Goal: Transaction & Acquisition: Book appointment/travel/reservation

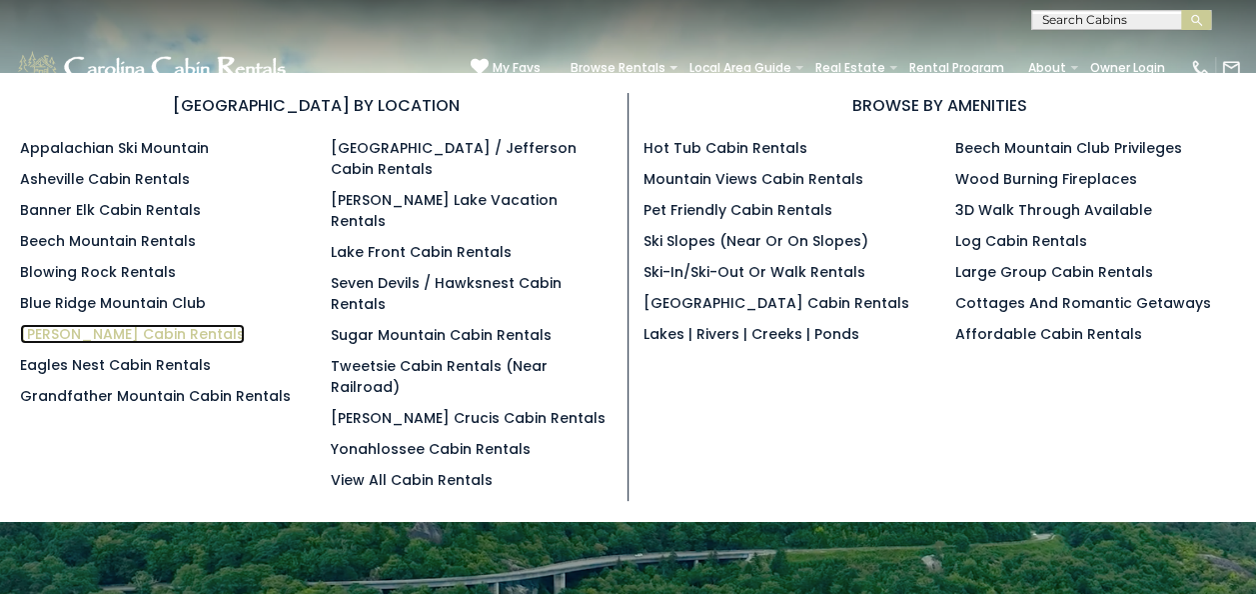
click at [127, 326] on link "[PERSON_NAME] Cabin Rentals" at bounding box center [132, 334] width 225 height 20
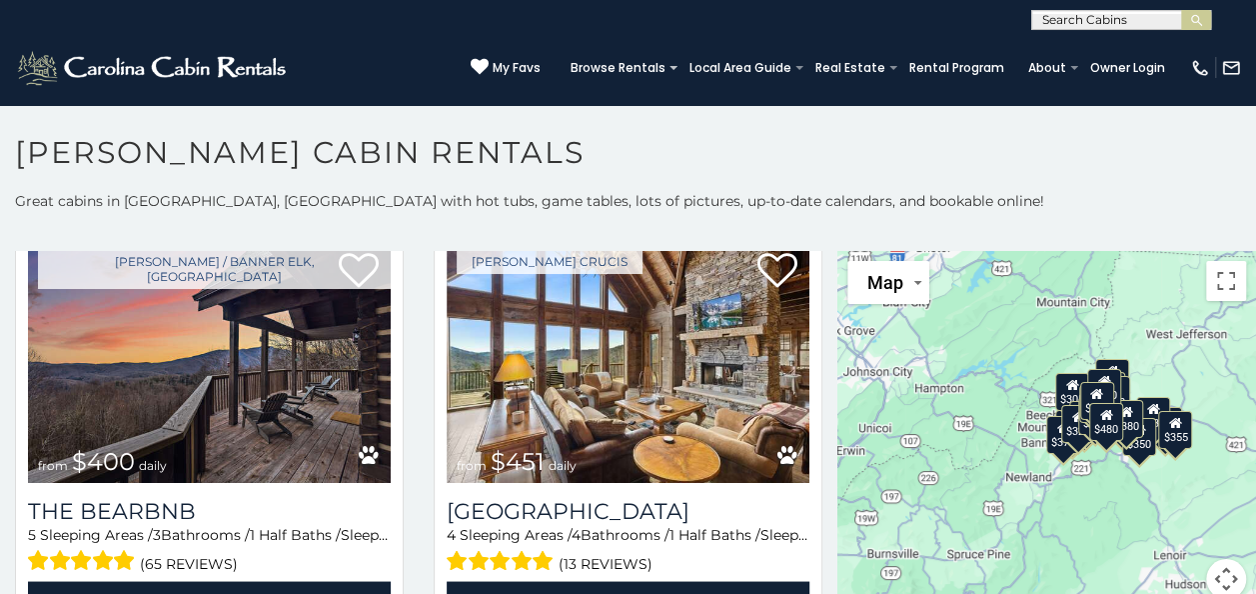
scroll to position [1785, 0]
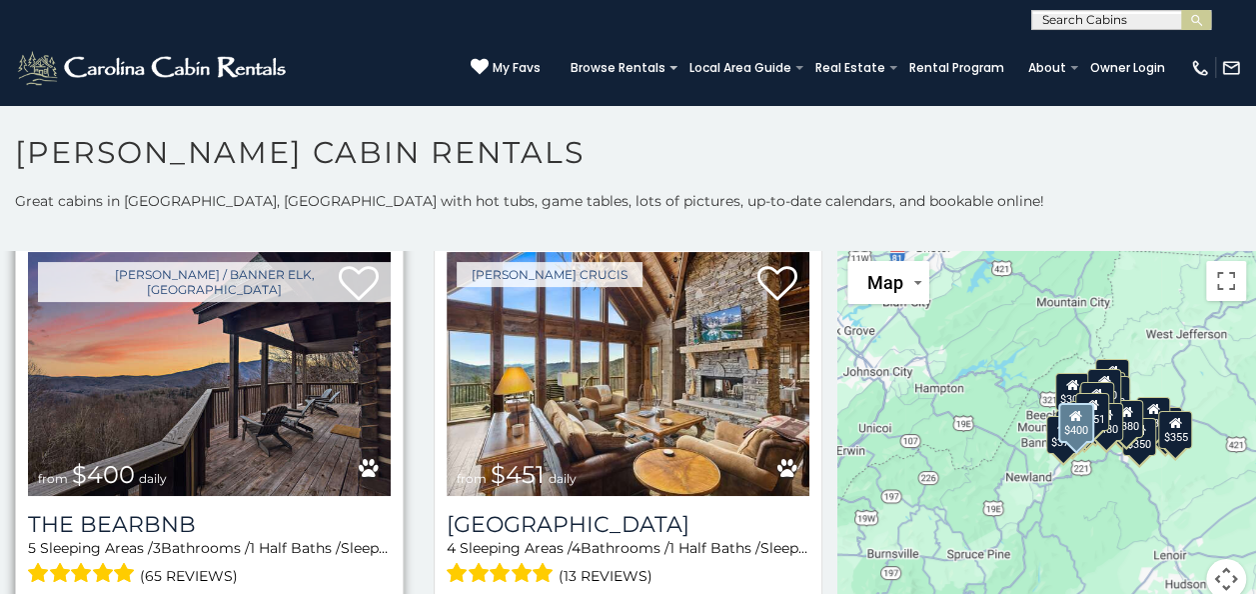
click at [204, 332] on img at bounding box center [209, 373] width 363 height 243
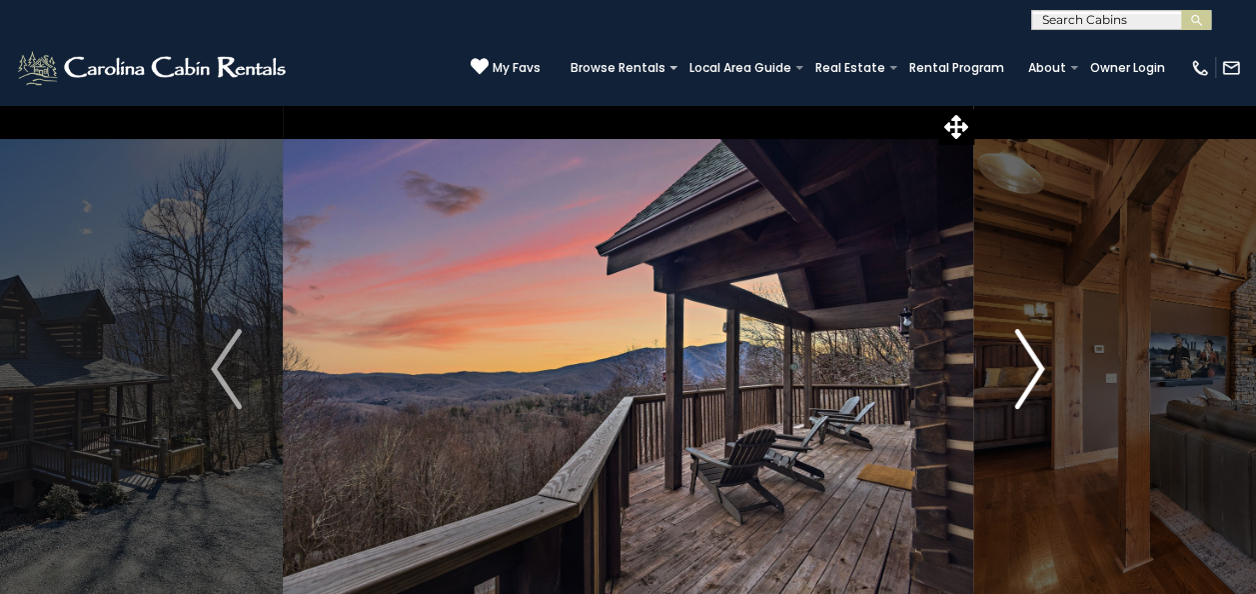
click at [1031, 355] on img "Next" at bounding box center [1030, 369] width 30 height 80
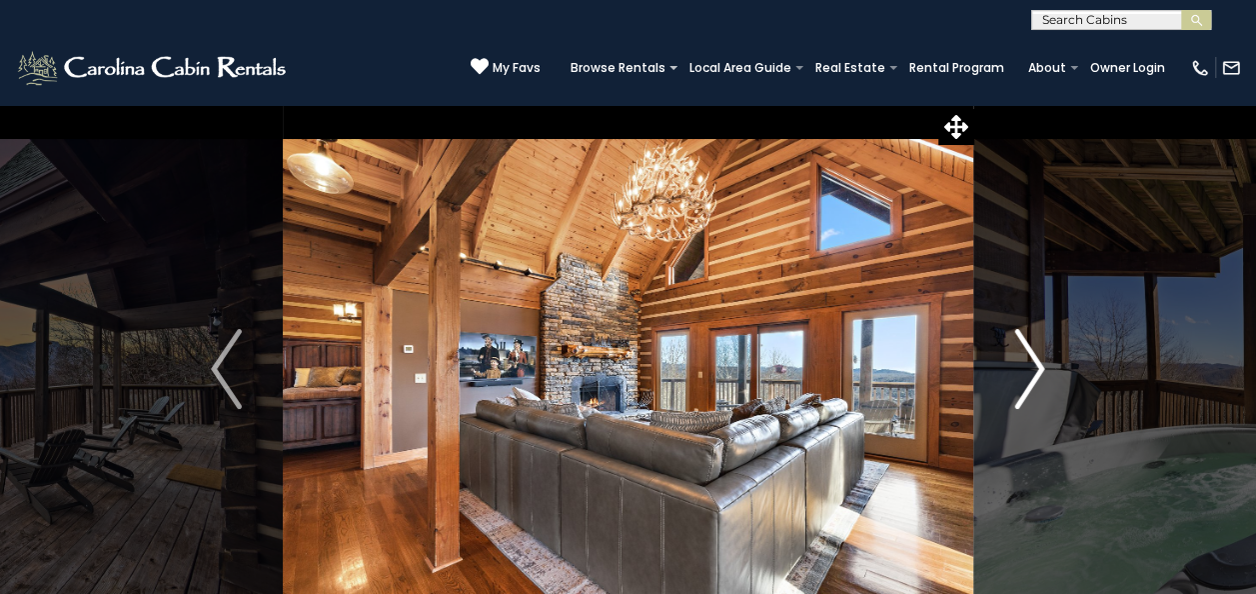
click at [1031, 355] on img "Next" at bounding box center [1030, 369] width 30 height 80
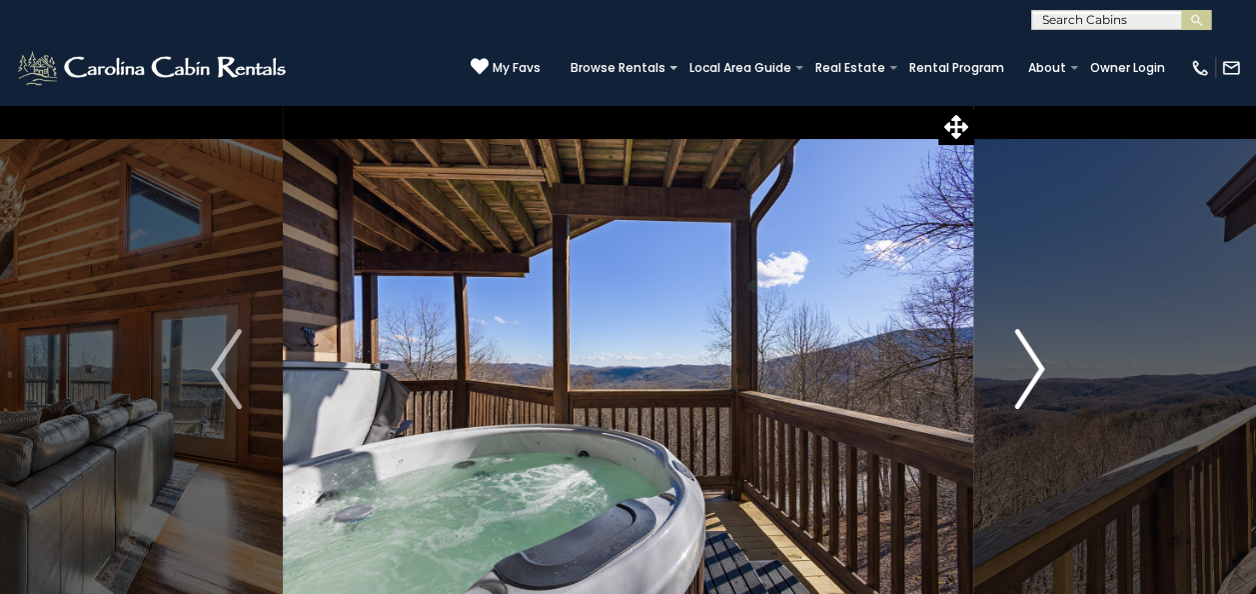
click at [1031, 355] on img "Next" at bounding box center [1030, 369] width 30 height 80
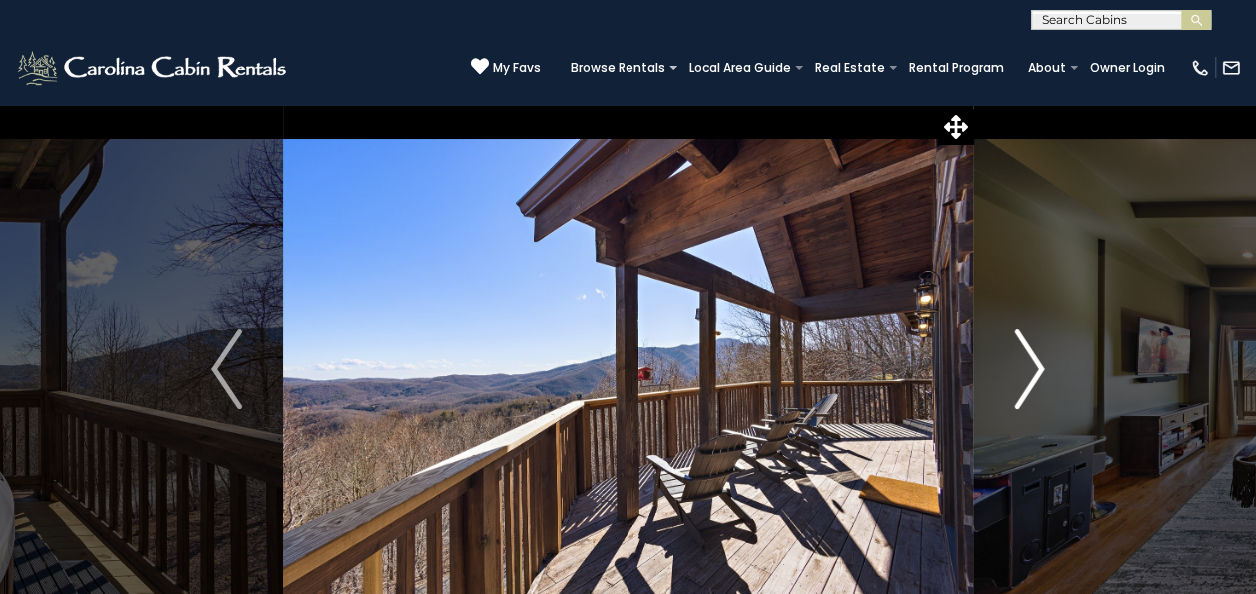
click at [1031, 355] on img "Next" at bounding box center [1030, 369] width 30 height 80
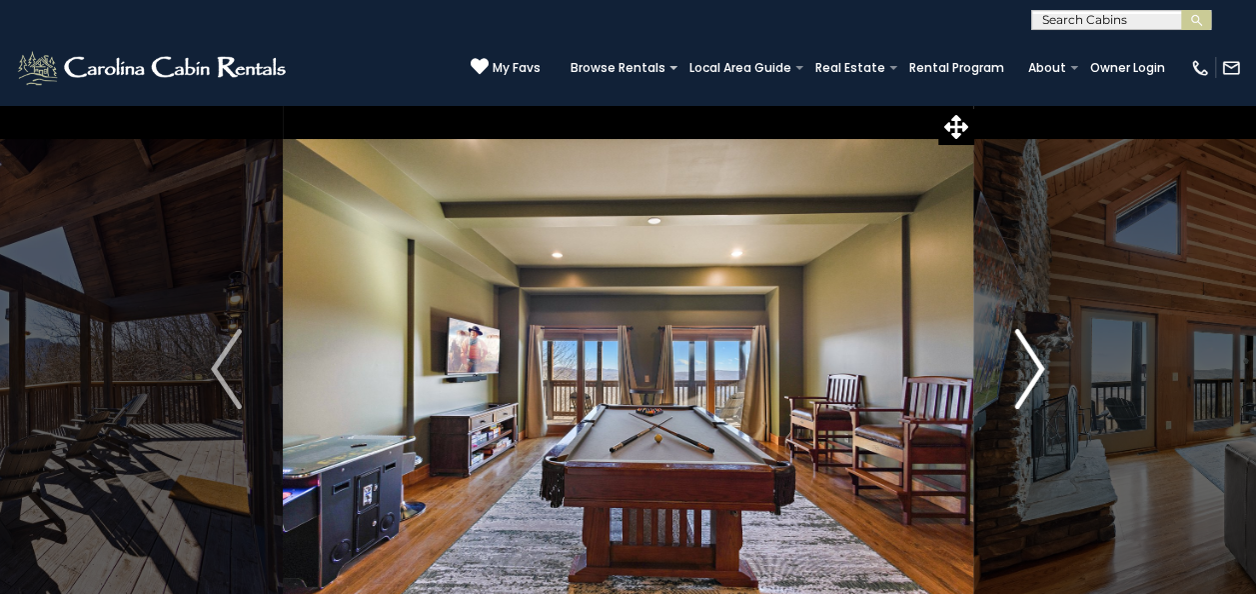
click at [1030, 356] on img "Next" at bounding box center [1030, 369] width 30 height 80
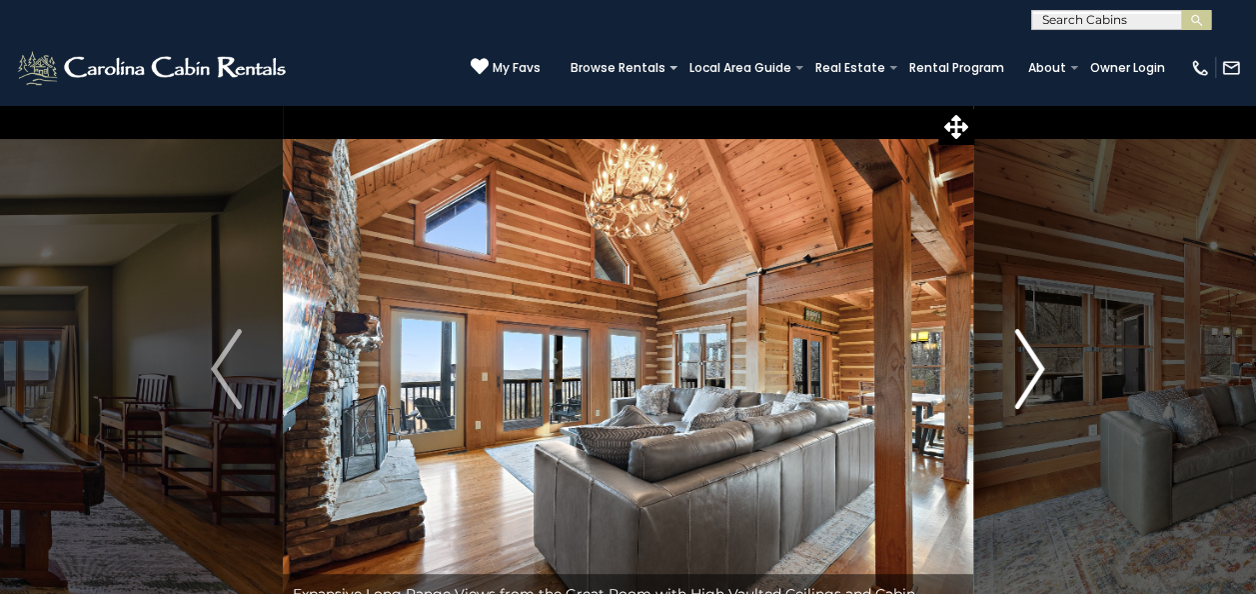
click at [1030, 356] on img "Next" at bounding box center [1030, 369] width 30 height 80
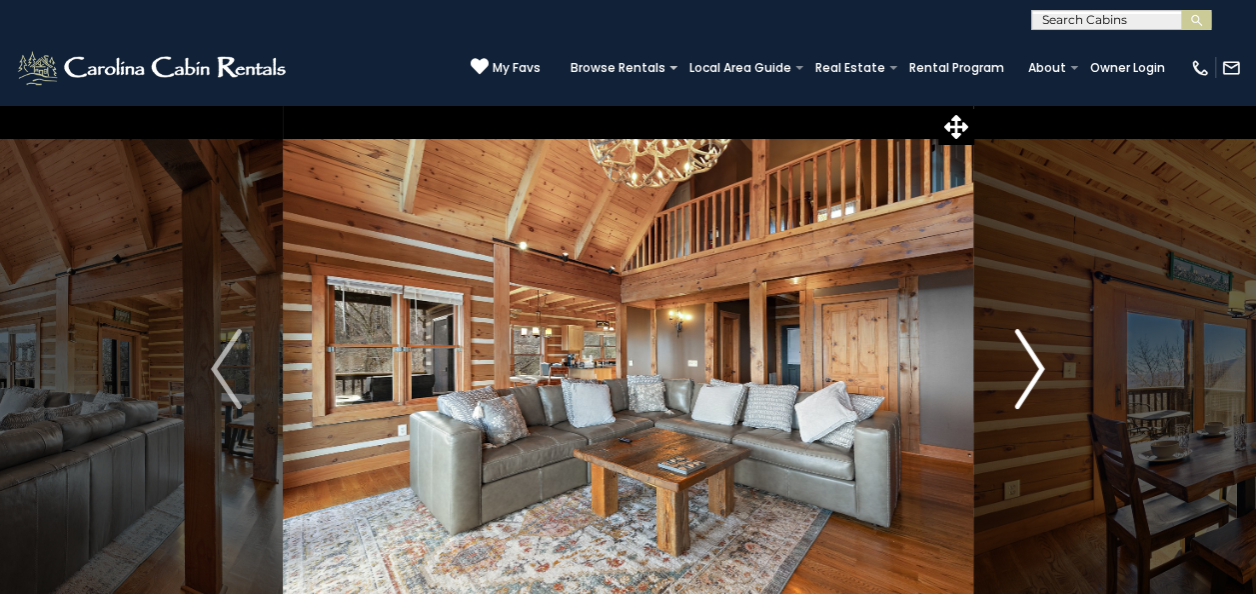
click at [1030, 356] on img "Next" at bounding box center [1030, 369] width 30 height 80
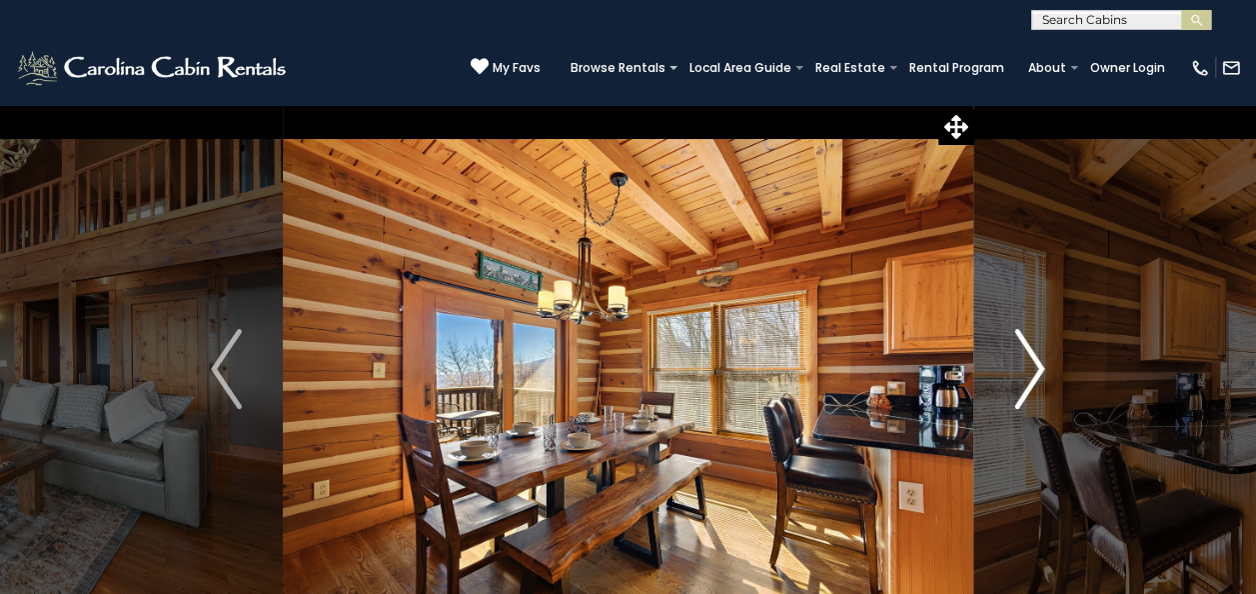
click at [1030, 356] on img "Next" at bounding box center [1030, 369] width 30 height 80
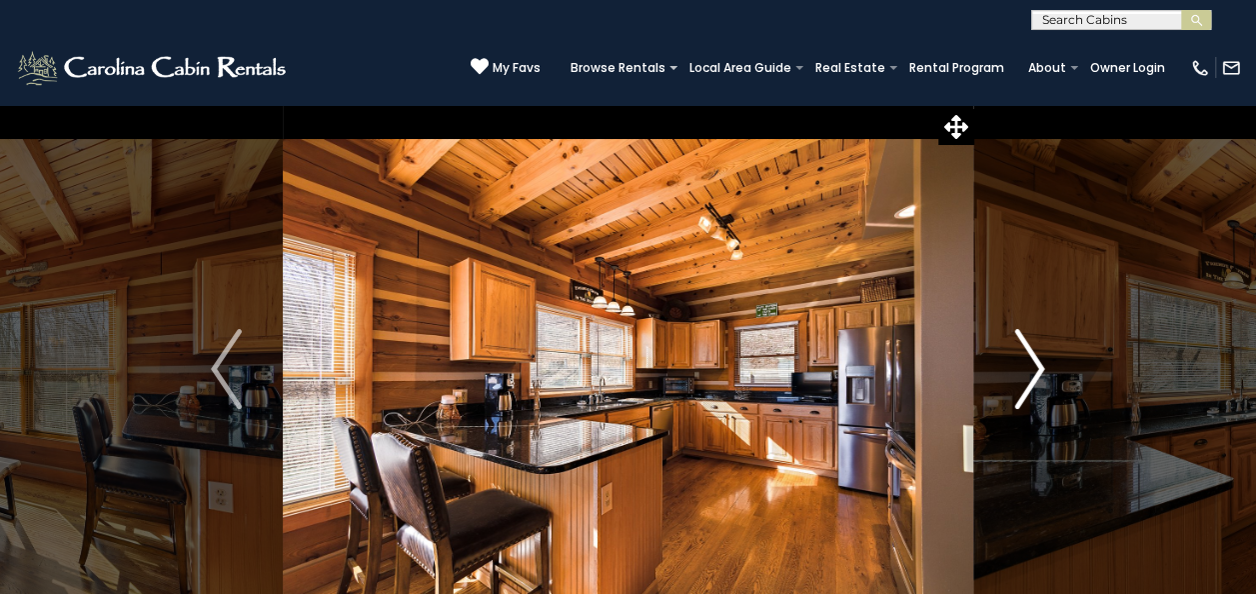
click at [1034, 360] on img "Next" at bounding box center [1030, 369] width 30 height 80
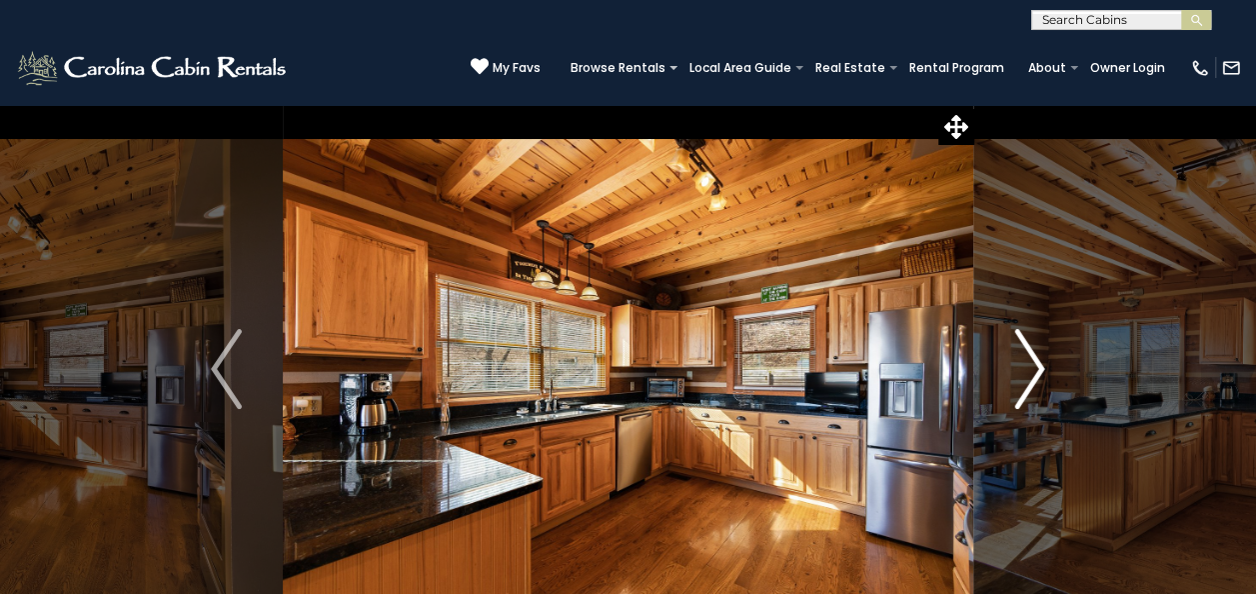
click at [1034, 360] on img "Next" at bounding box center [1030, 369] width 30 height 80
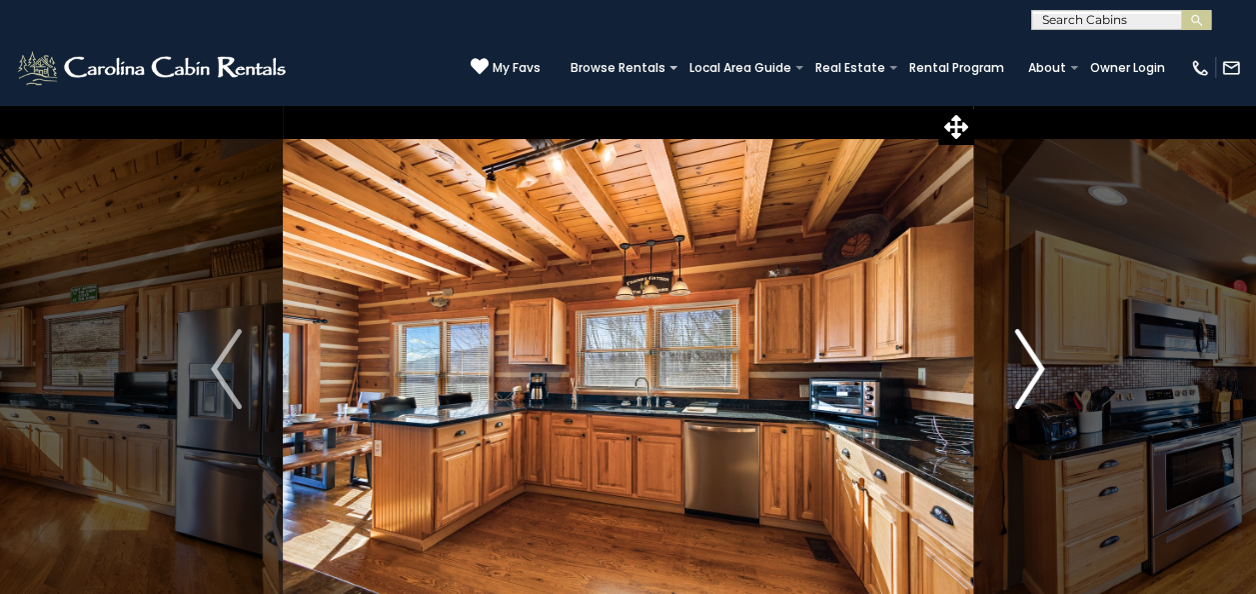
click at [1034, 360] on img "Next" at bounding box center [1030, 369] width 30 height 80
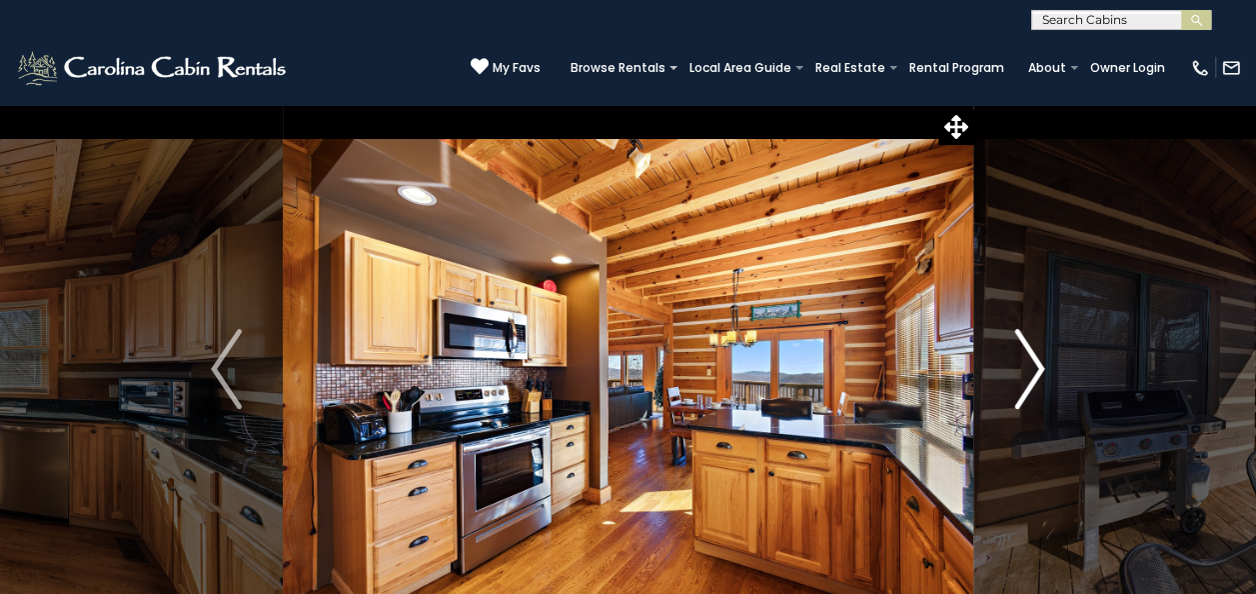
click at [1034, 360] on img "Next" at bounding box center [1030, 369] width 30 height 80
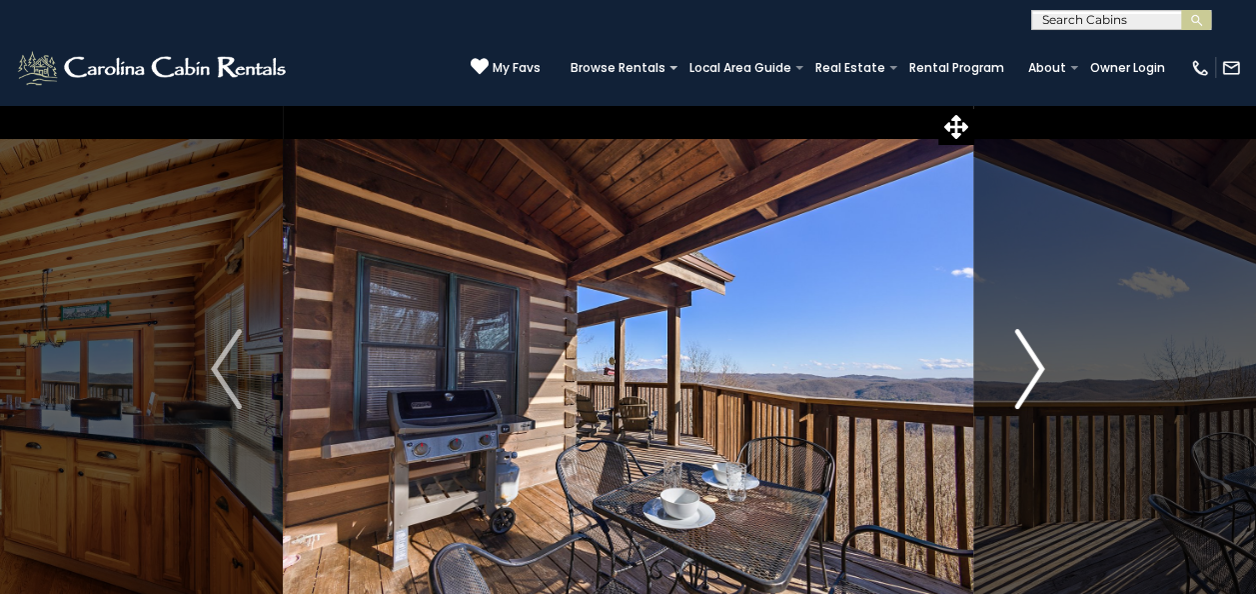
click at [1034, 360] on img "Next" at bounding box center [1030, 369] width 30 height 80
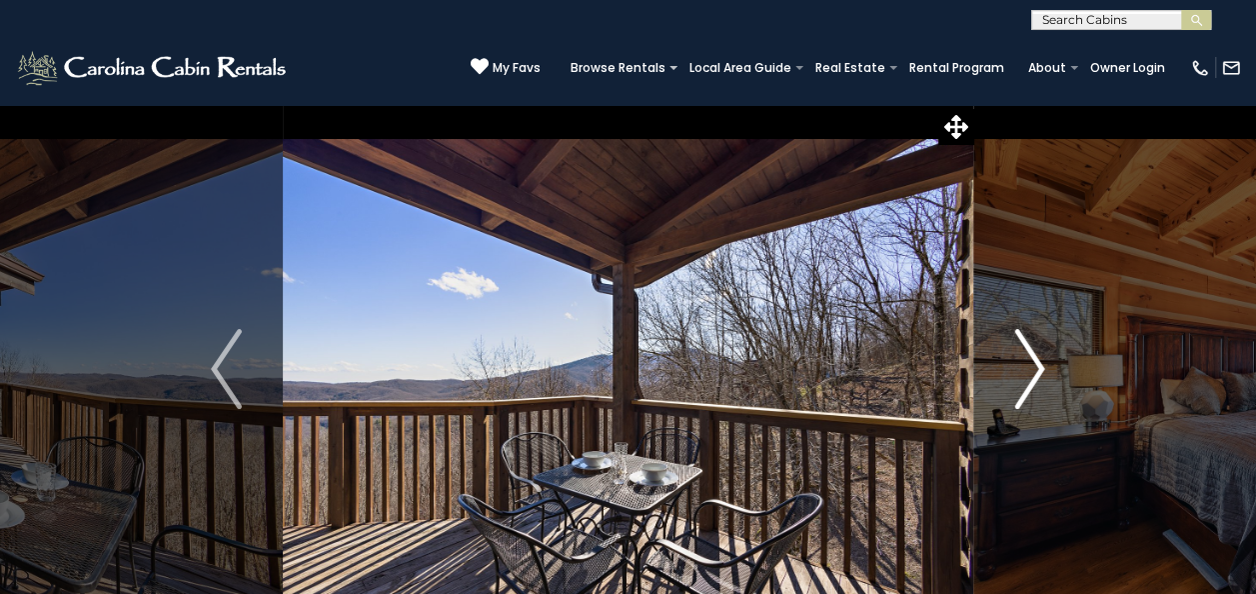
click at [1034, 360] on img "Next" at bounding box center [1030, 369] width 30 height 80
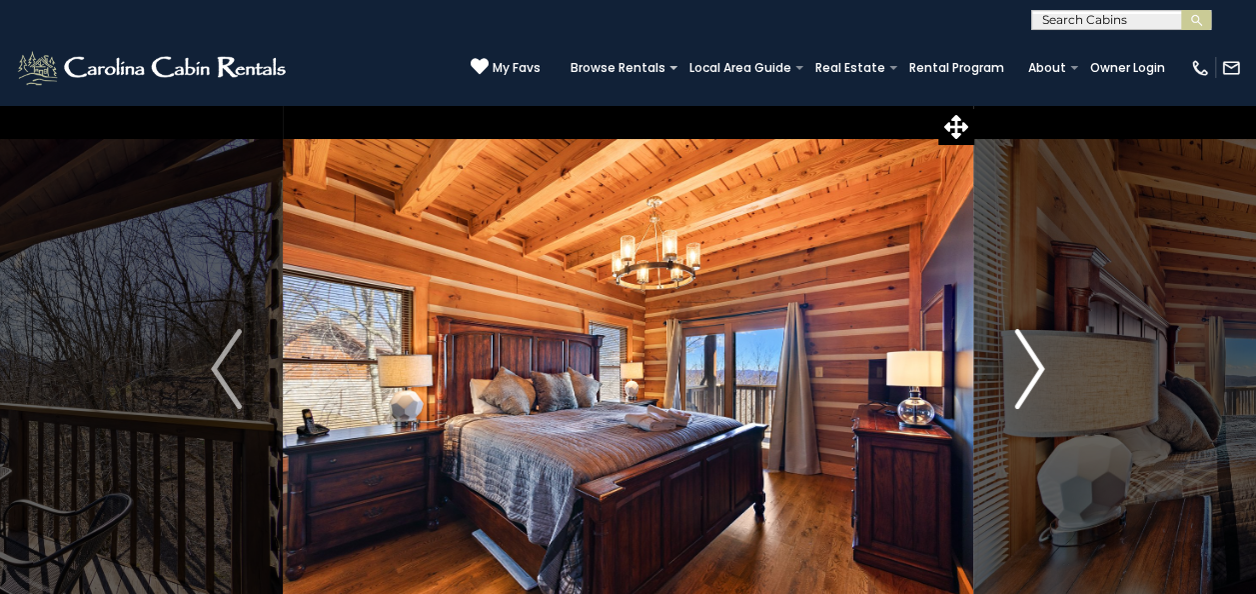
click at [1034, 360] on img "Next" at bounding box center [1030, 369] width 30 height 80
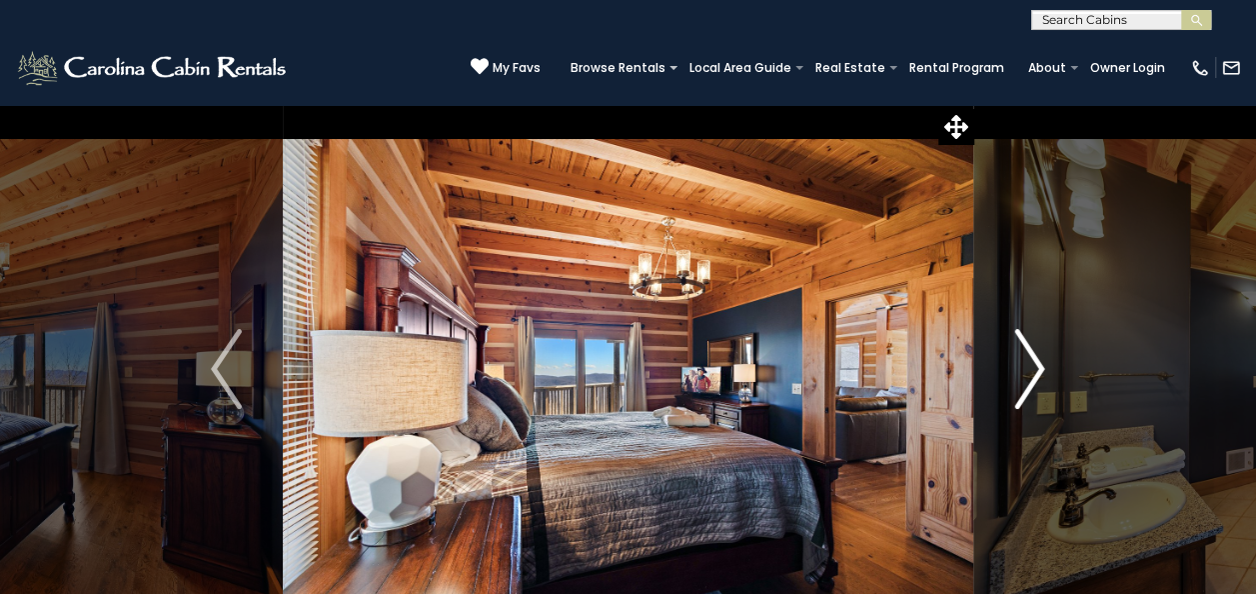
click at [1034, 360] on img "Next" at bounding box center [1030, 369] width 30 height 80
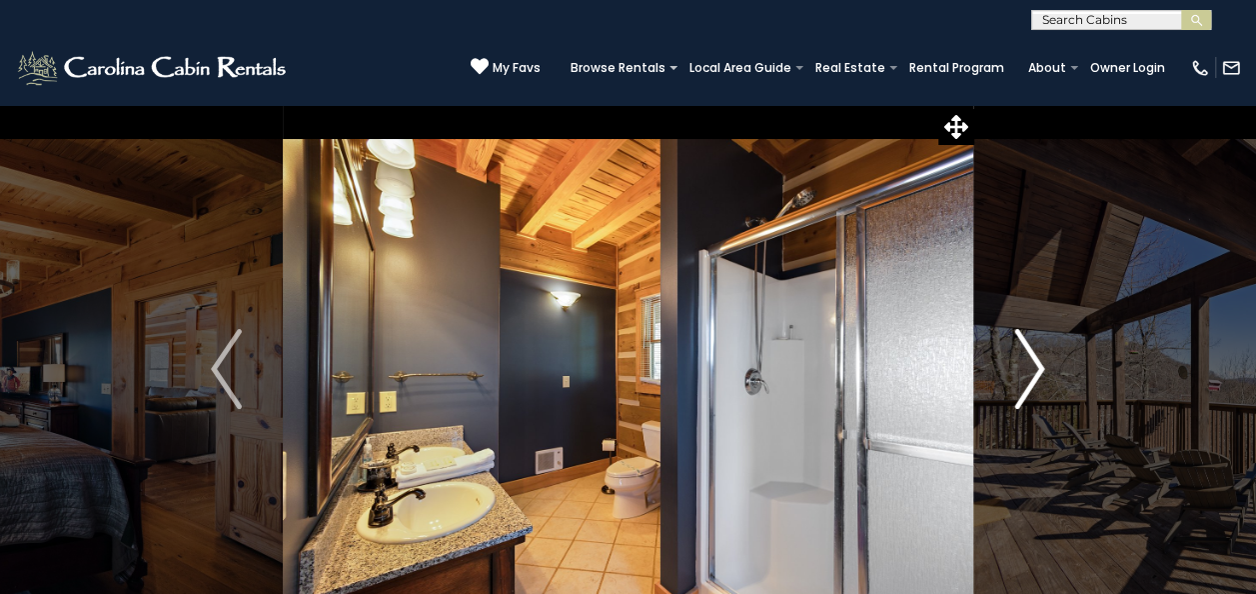
click at [1034, 360] on img "Next" at bounding box center [1030, 369] width 30 height 80
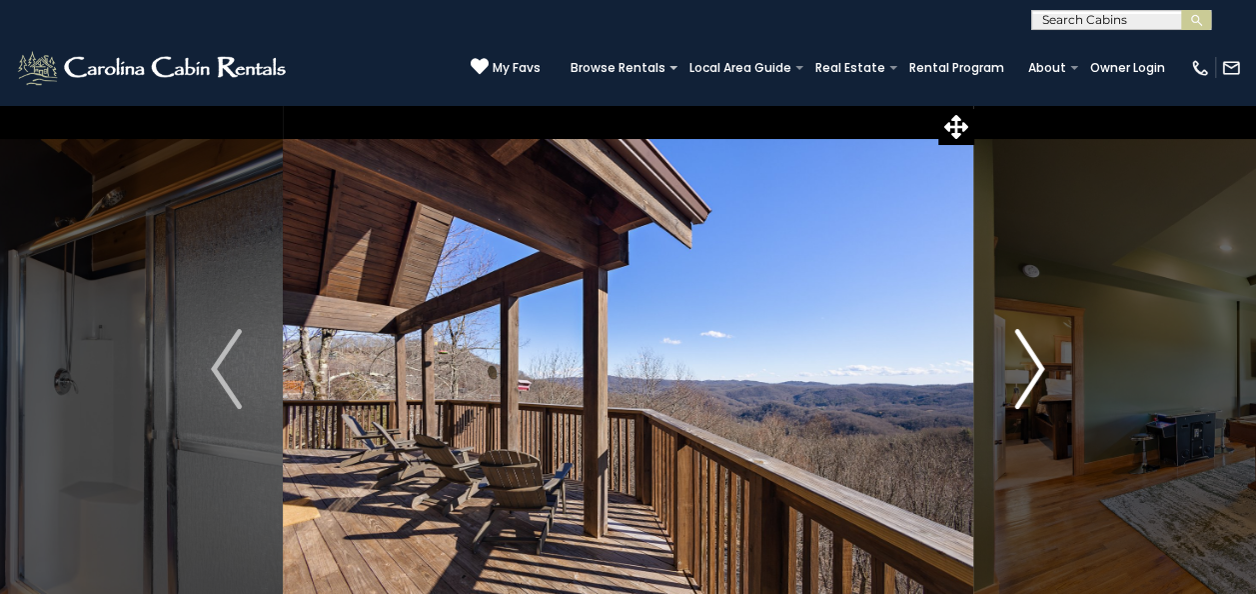
click at [1034, 360] on img "Next" at bounding box center [1030, 369] width 30 height 80
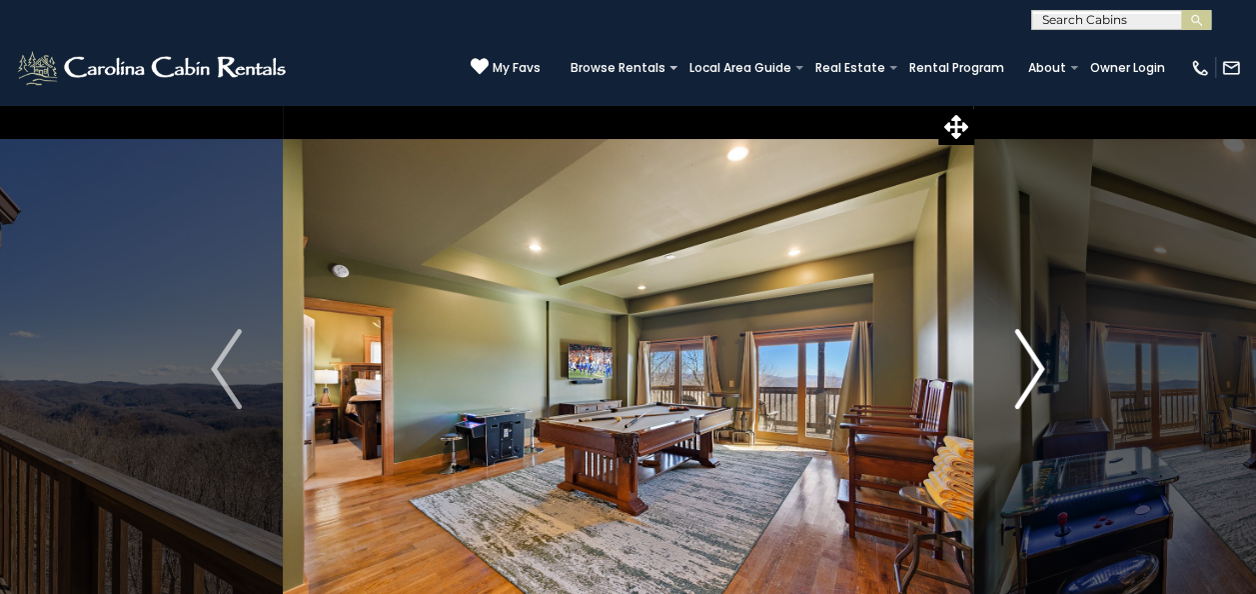
click at [1034, 360] on img "Next" at bounding box center [1030, 369] width 30 height 80
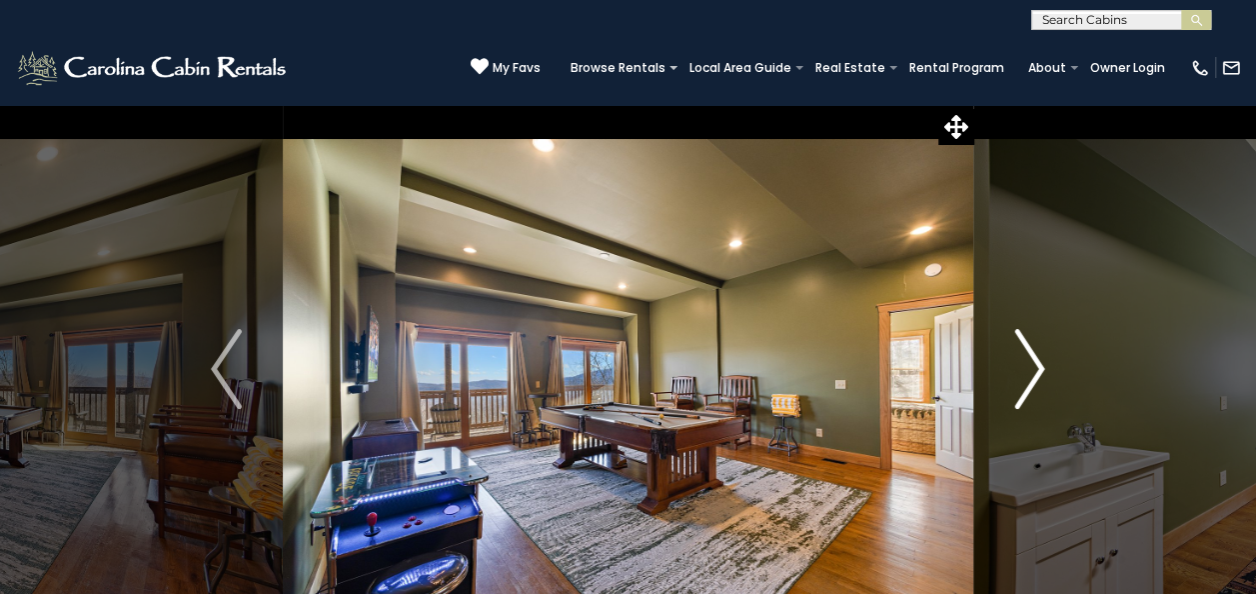
click at [1034, 360] on img "Next" at bounding box center [1030, 369] width 30 height 80
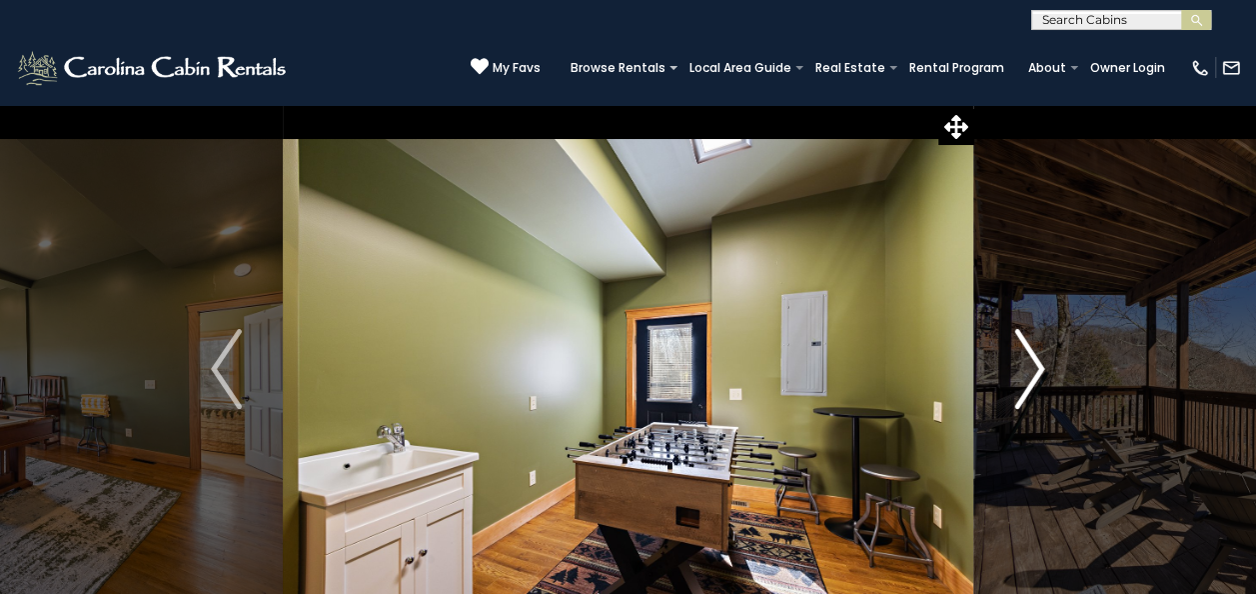
click at [1034, 360] on img "Next" at bounding box center [1030, 369] width 30 height 80
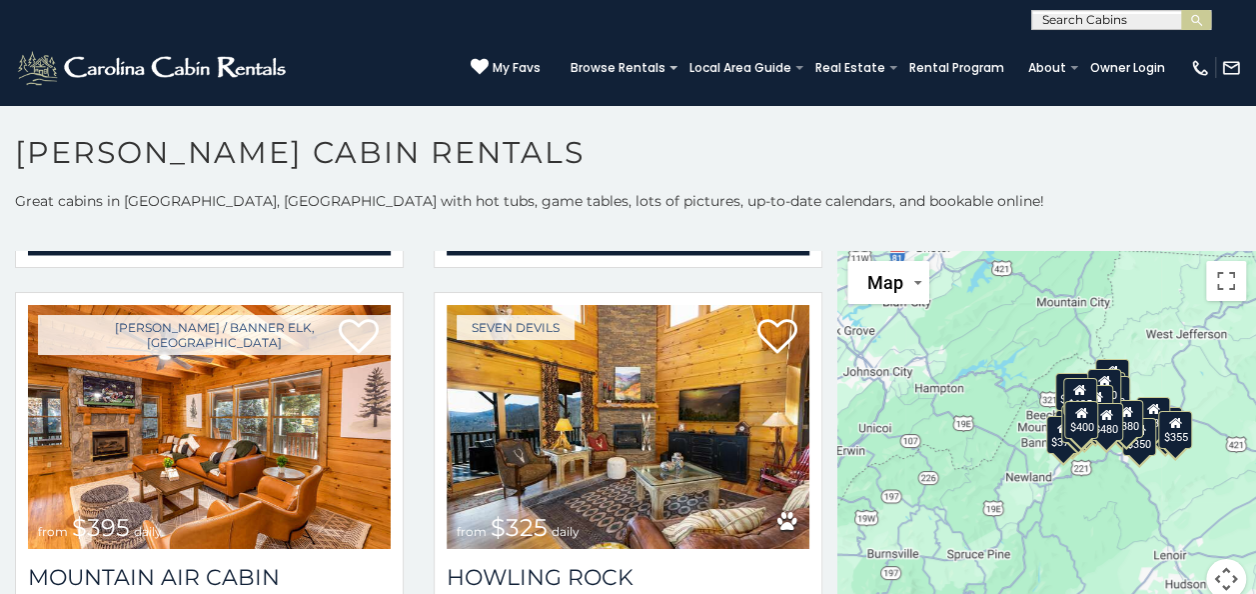
scroll to position [5633, 0]
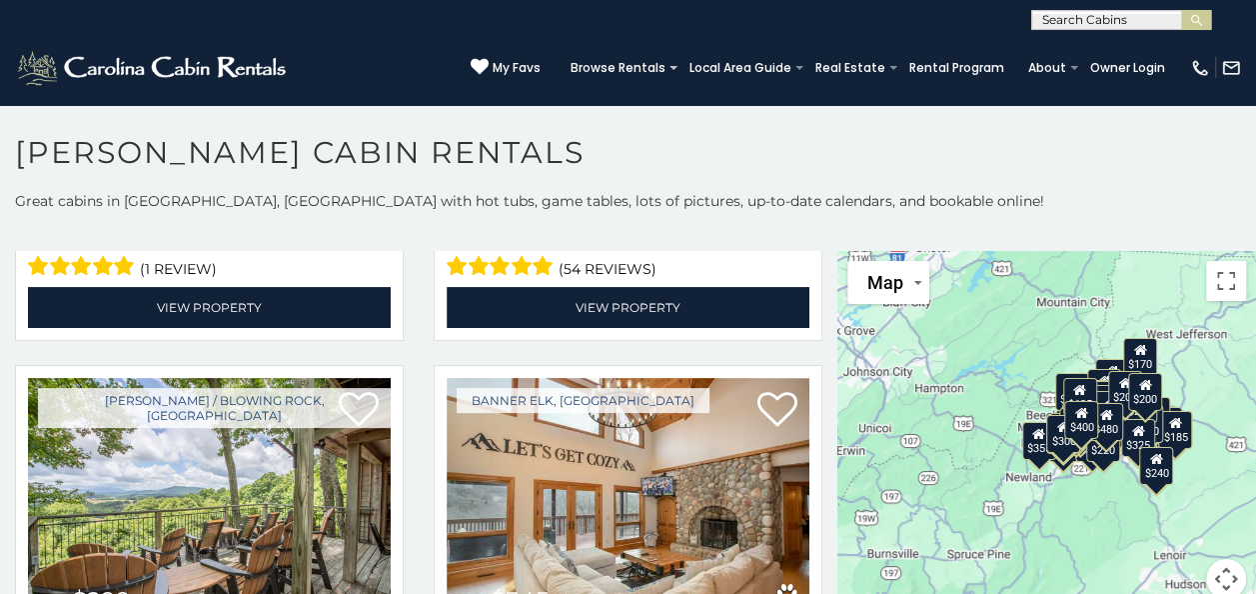
scroll to position [6288, 0]
